Goal: Task Accomplishment & Management: Use online tool/utility

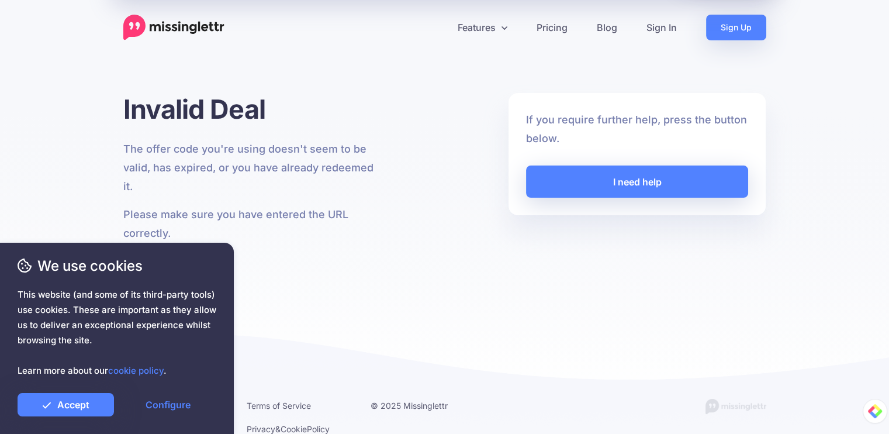
click at [340, 185] on p "The offer code you're using doesn't seem to be valid, has expired, or you have …" at bounding box center [252, 168] width 258 height 56
click at [655, 25] on link "Sign In" at bounding box center [662, 28] width 60 height 26
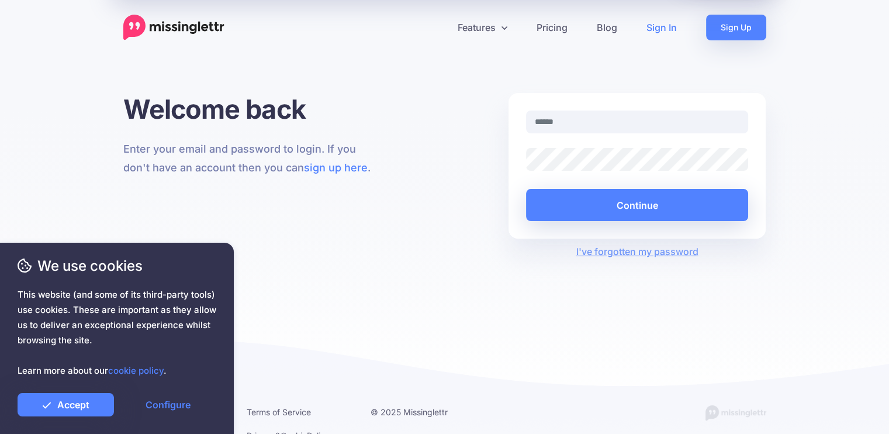
click at [557, 122] on input "text" at bounding box center [637, 122] width 223 height 23
type input "**********"
click at [526, 189] on button "Continue" at bounding box center [637, 205] width 223 height 32
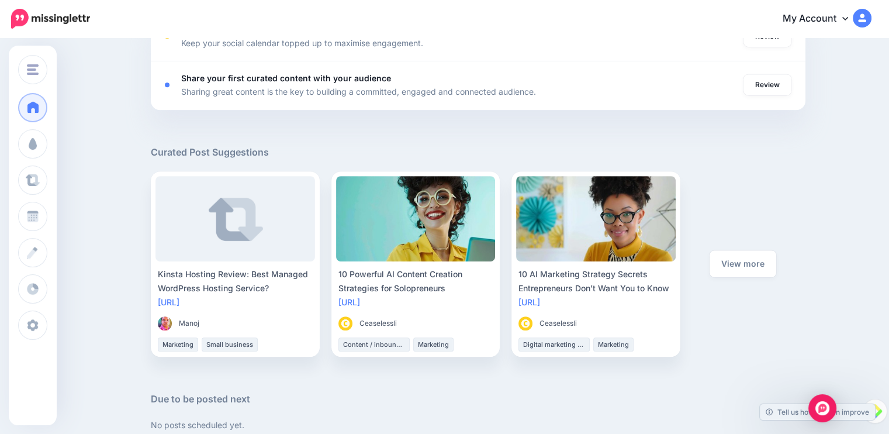
scroll to position [538, 0]
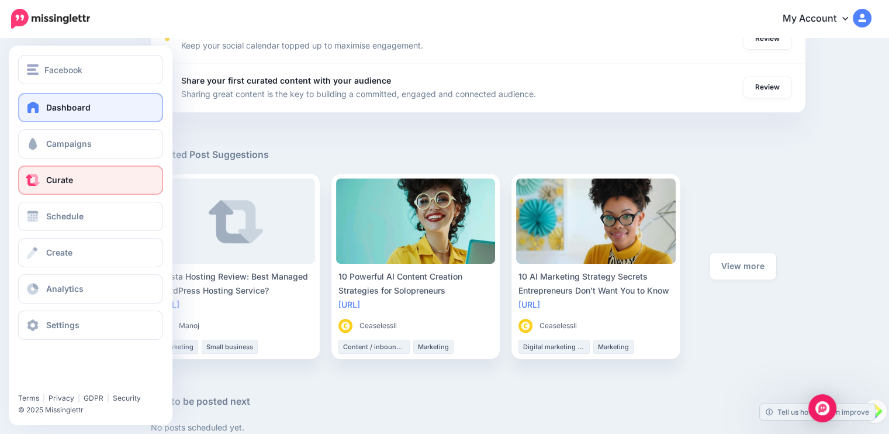
click at [42, 181] on link "Curate" at bounding box center [90, 179] width 145 height 29
